Goal: Information Seeking & Learning: Check status

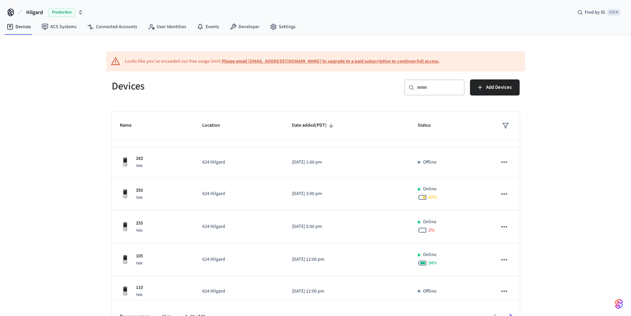
scroll to position [159, 0]
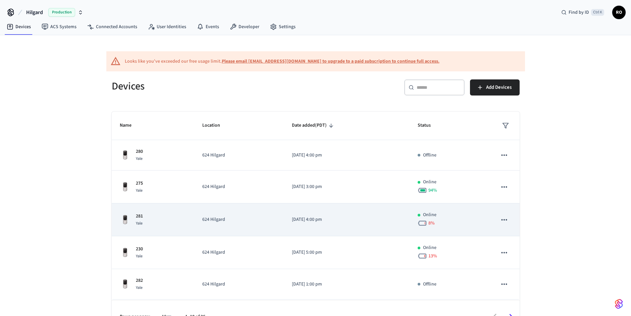
click at [351, 214] on td "[DATE] 4:00 pm" at bounding box center [347, 220] width 126 height 33
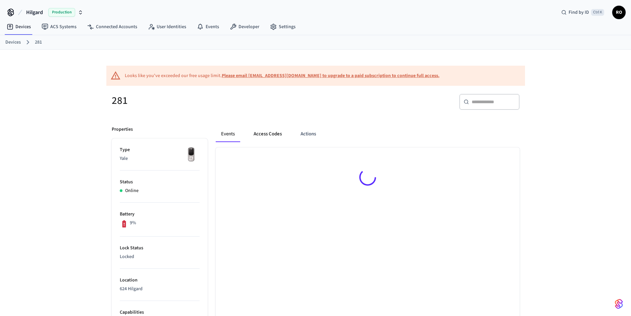
click at [276, 135] on button "Access Codes" at bounding box center [267, 134] width 39 height 16
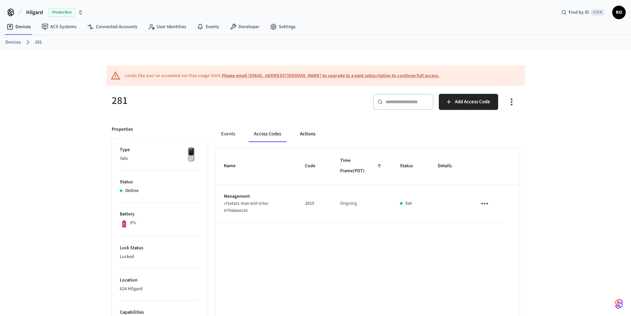
click at [305, 130] on button "Actions" at bounding box center [308, 134] width 26 height 16
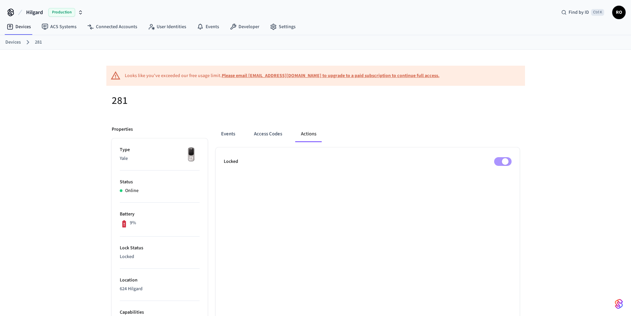
click at [133, 76] on div "Looks like you've exceeded our free usage limit. Please email support@getseam.c…" at bounding box center [282, 75] width 315 height 7
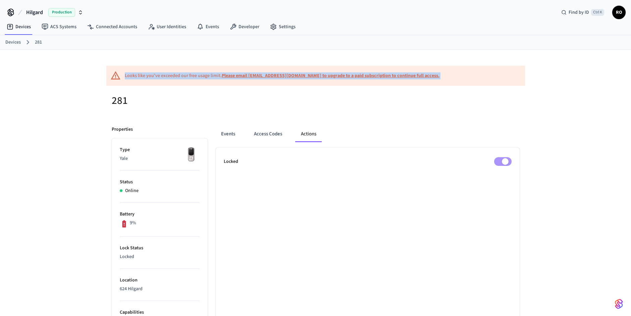
click at [133, 76] on div "Looks like you've exceeded our free usage limit. Please email support@getseam.c…" at bounding box center [282, 75] width 315 height 7
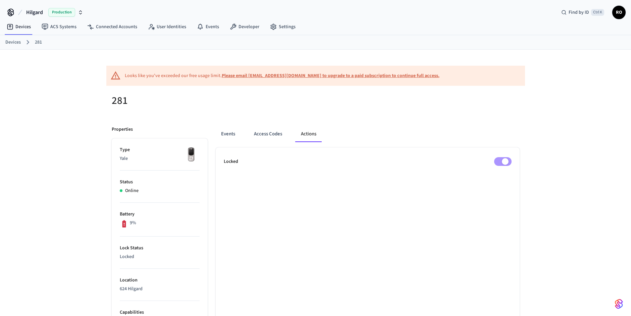
click at [10, 39] on link "Devices" at bounding box center [12, 42] width 15 height 7
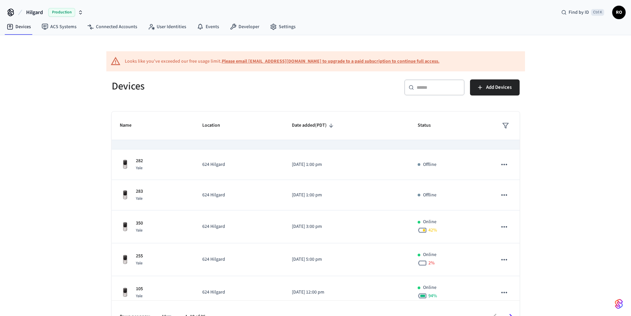
scroll to position [159, 0]
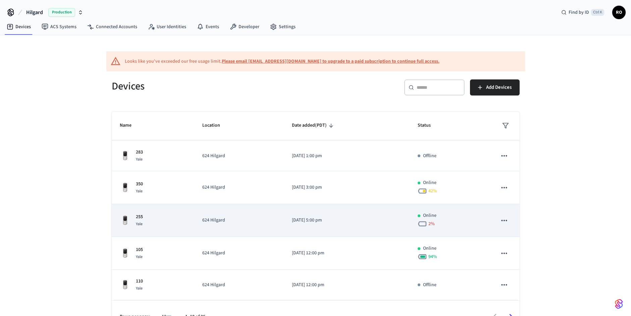
click at [244, 222] on p "624 Hilgard" at bounding box center [238, 220] width 73 height 7
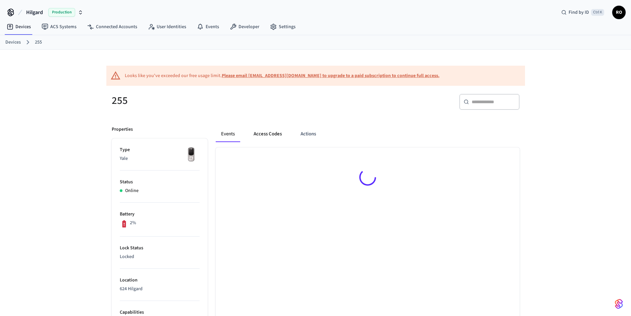
click at [273, 140] on button "Access Codes" at bounding box center [267, 134] width 39 height 16
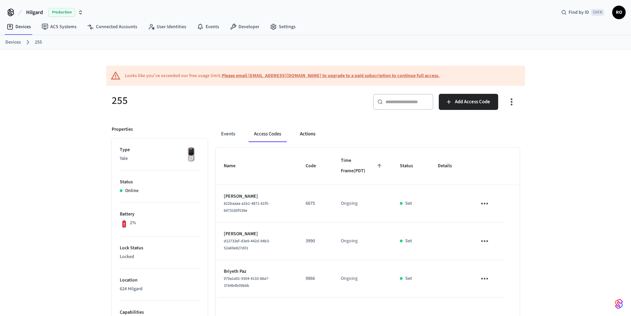
click at [313, 140] on button "Actions" at bounding box center [308, 134] width 26 height 16
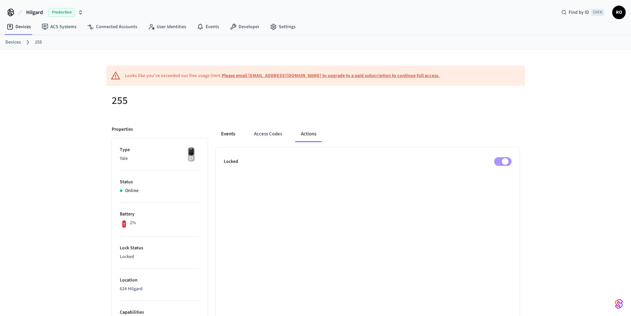
click at [220, 135] on button "Events" at bounding box center [228, 134] width 25 height 16
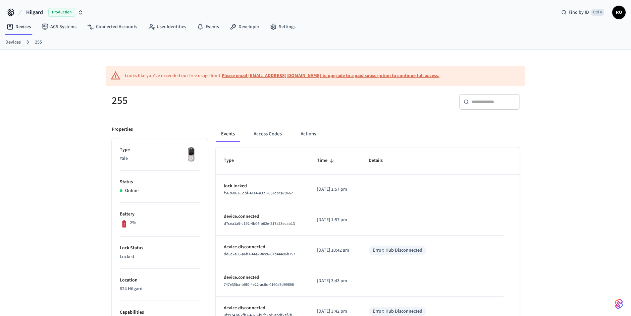
click at [8, 43] on link "Devices" at bounding box center [12, 42] width 15 height 7
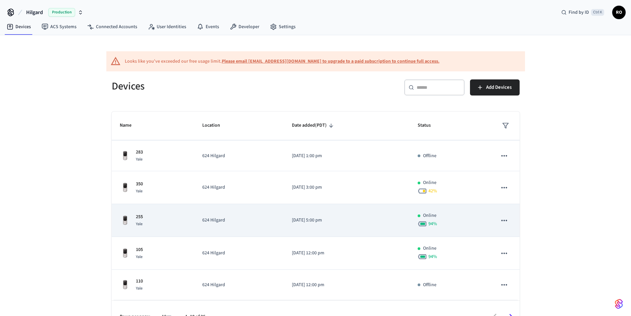
scroll to position [17, 0]
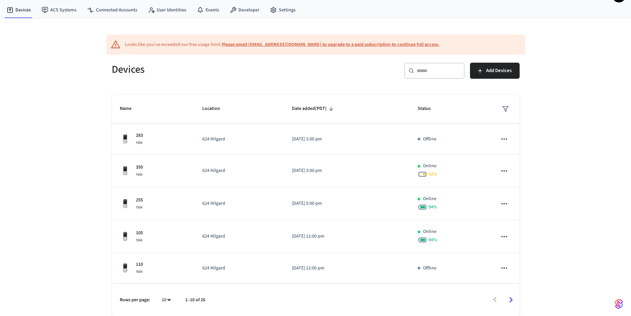
click at [165, 299] on body "Hilgard Production Find by ID Ctrl K RO Devices ACS Systems Connected Accounts …" at bounding box center [315, 149] width 631 height 333
click at [165, 298] on li "All" at bounding box center [164, 297] width 18 height 18
type input "**"
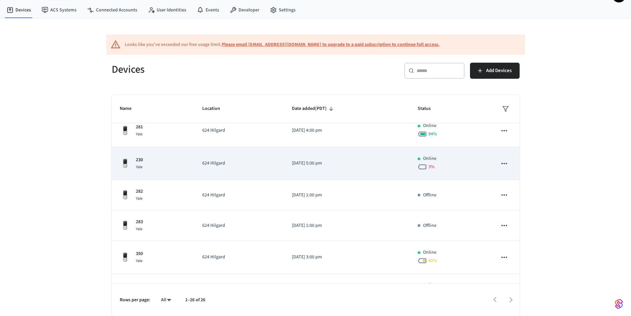
scroll to position [76, 0]
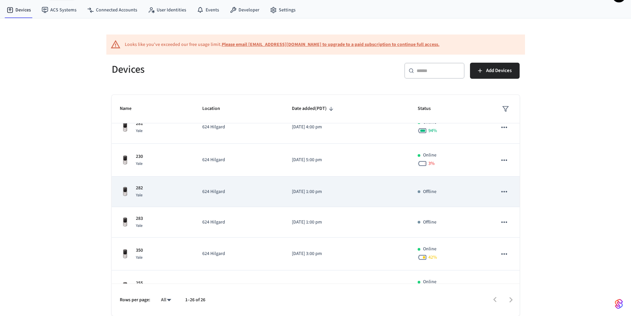
click at [501, 194] on icon "sticky table" at bounding box center [504, 192] width 9 height 9
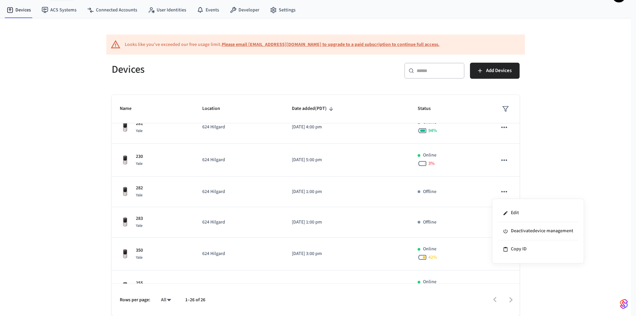
click at [336, 185] on div at bounding box center [318, 158] width 636 height 316
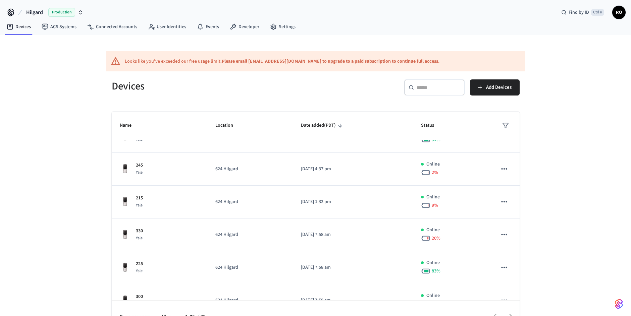
scroll to position [564, 0]
click at [625, 92] on div "Looks like you've exceeded our free usage limit. Please email support@getseam.c…" at bounding box center [315, 184] width 631 height 298
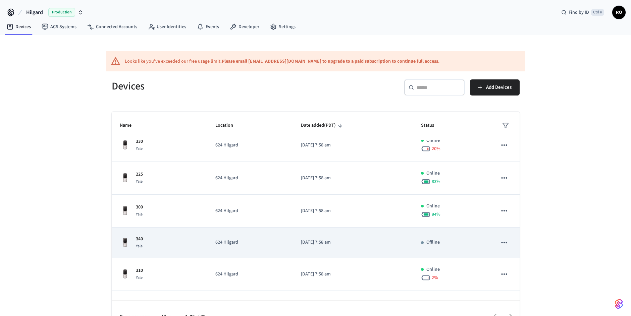
scroll to position [681, 0]
